Goal: Information Seeking & Learning: Learn about a topic

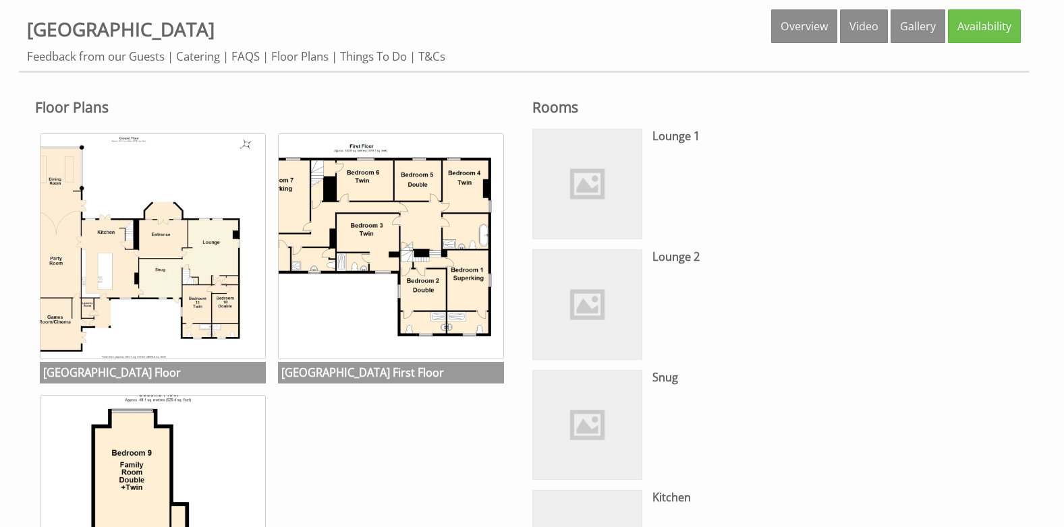
scroll to position [607, 0]
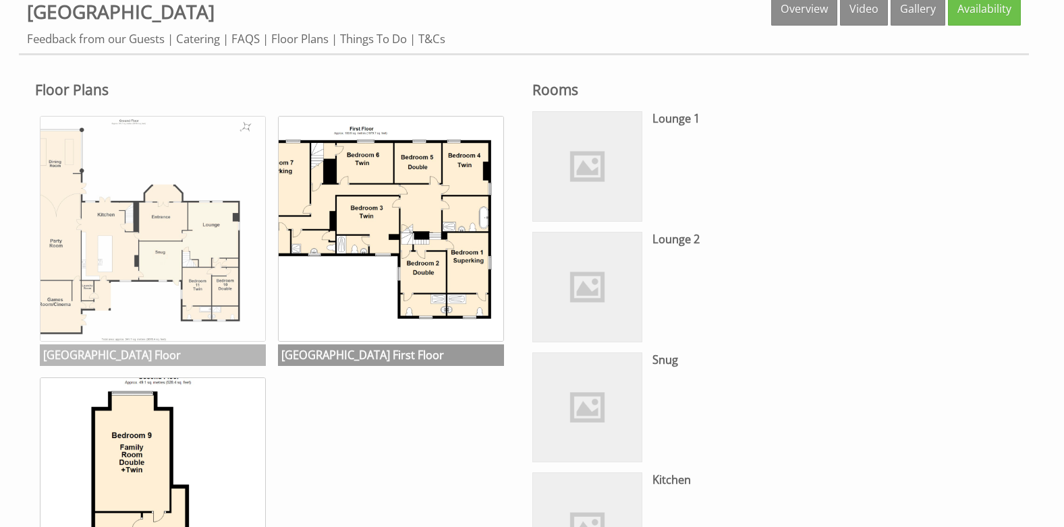
click at [181, 219] on img at bounding box center [153, 229] width 226 height 226
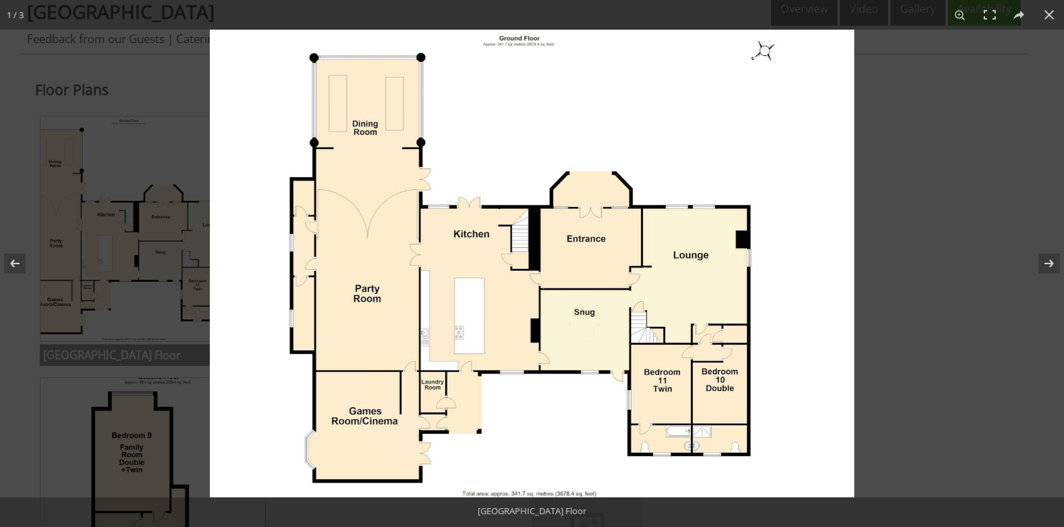
click at [712, 144] on img at bounding box center [532, 264] width 644 height 468
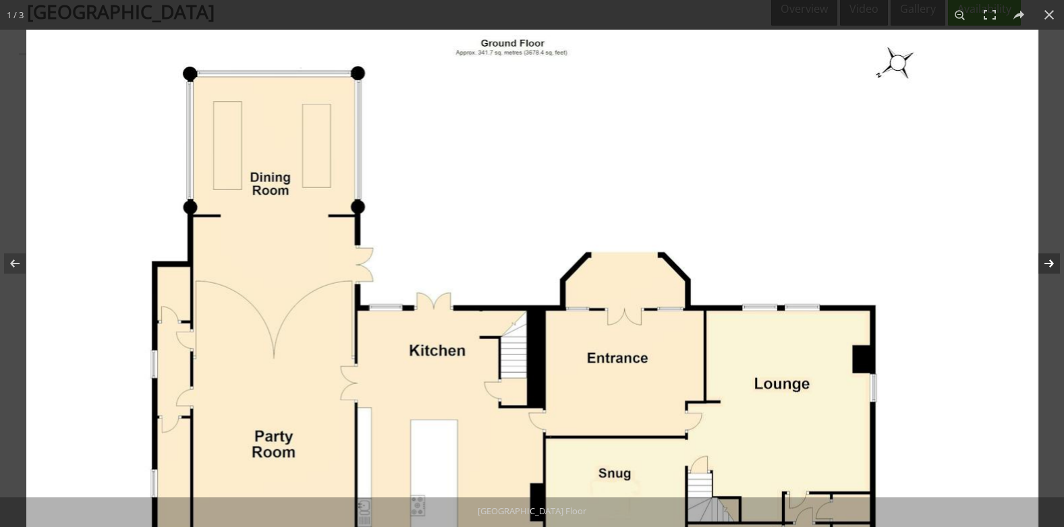
click at [1054, 256] on button at bounding box center [1040, 263] width 47 height 67
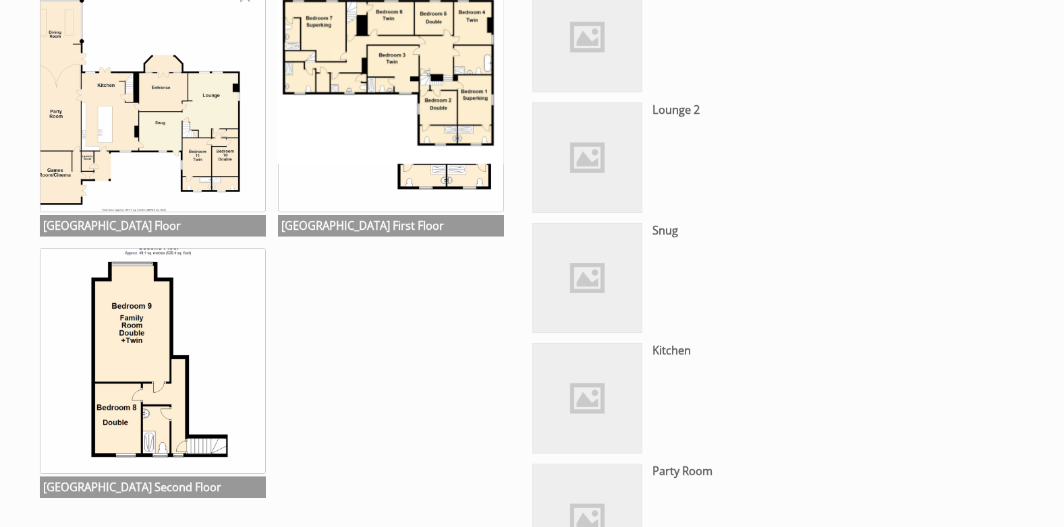
scroll to position [742, 0]
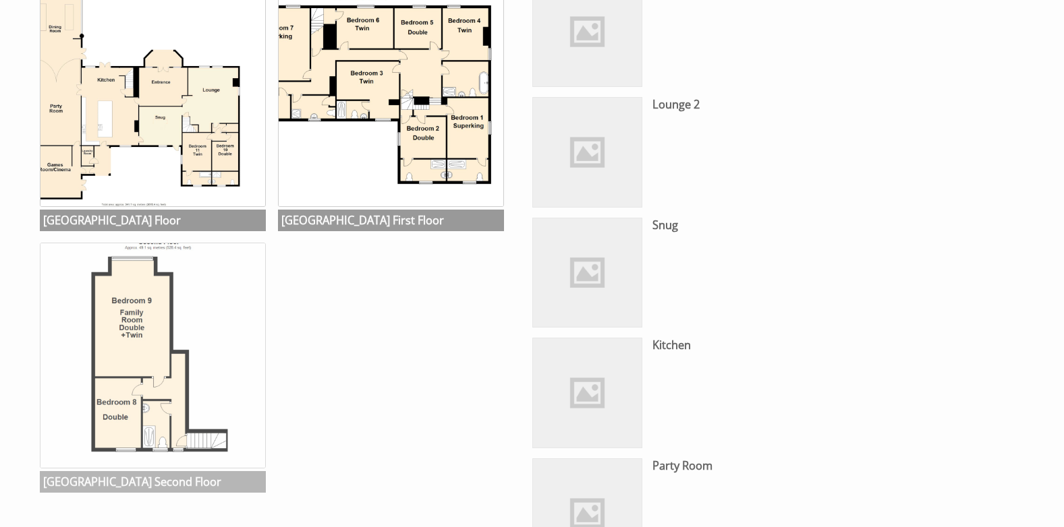
click at [138, 333] on img at bounding box center [153, 356] width 226 height 226
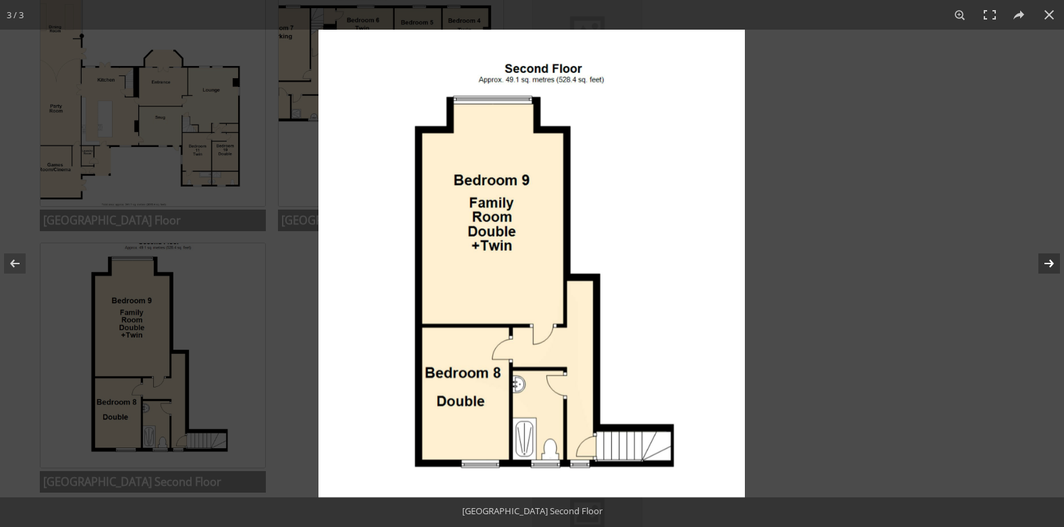
click at [1029, 258] on button at bounding box center [1040, 263] width 47 height 67
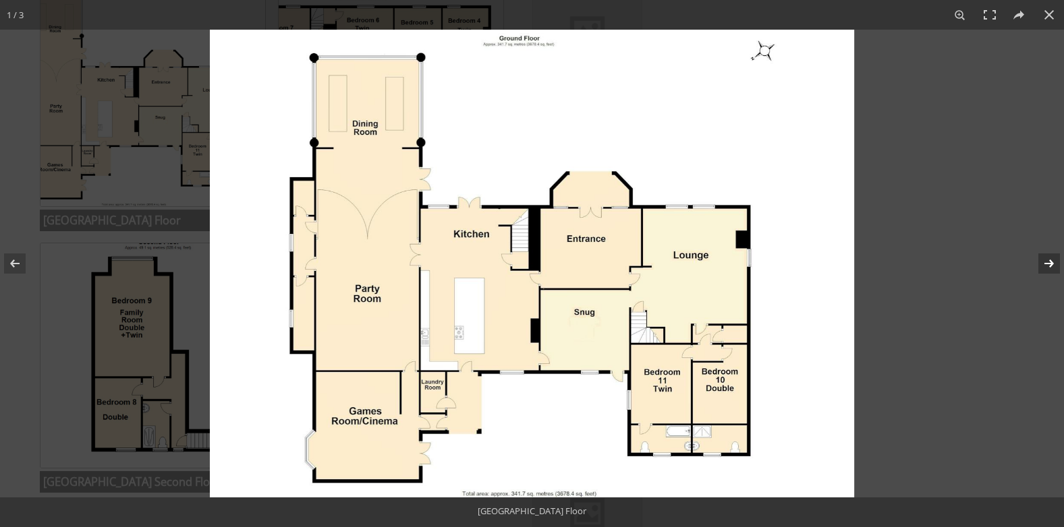
click at [1055, 266] on button at bounding box center [1040, 263] width 47 height 67
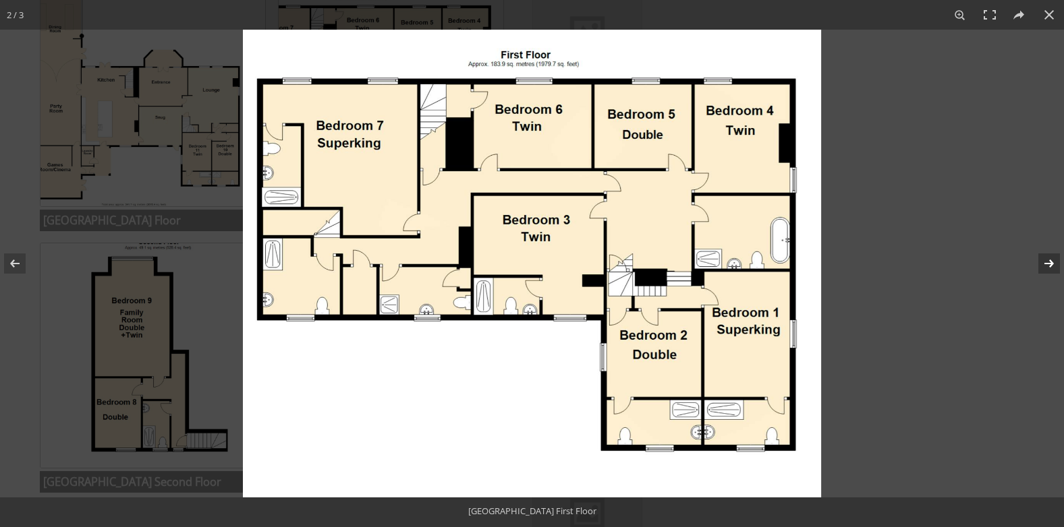
click at [1047, 261] on button at bounding box center [1040, 263] width 47 height 67
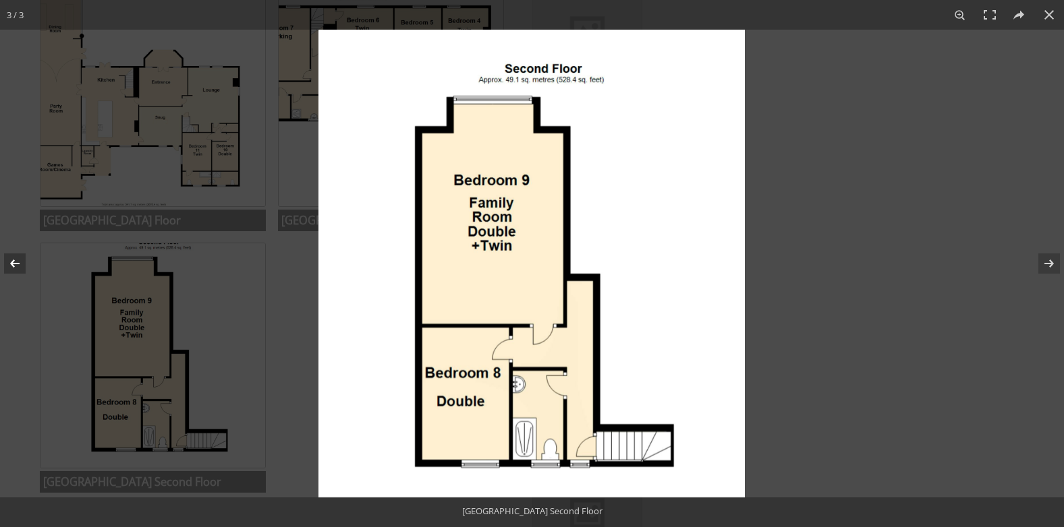
click at [20, 263] on button at bounding box center [23, 263] width 47 height 67
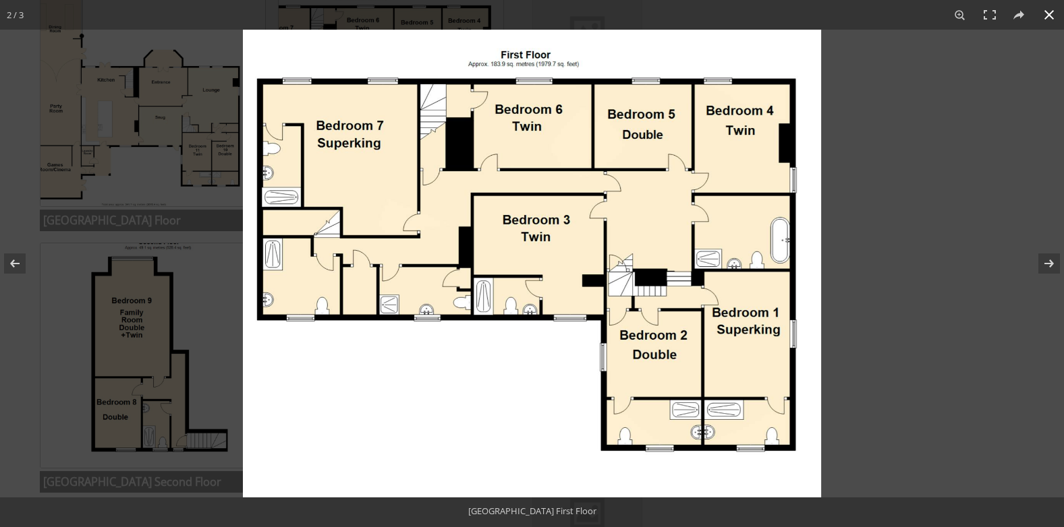
click at [1047, 15] on button at bounding box center [1049, 15] width 30 height 30
